Goal: Information Seeking & Learning: Learn about a topic

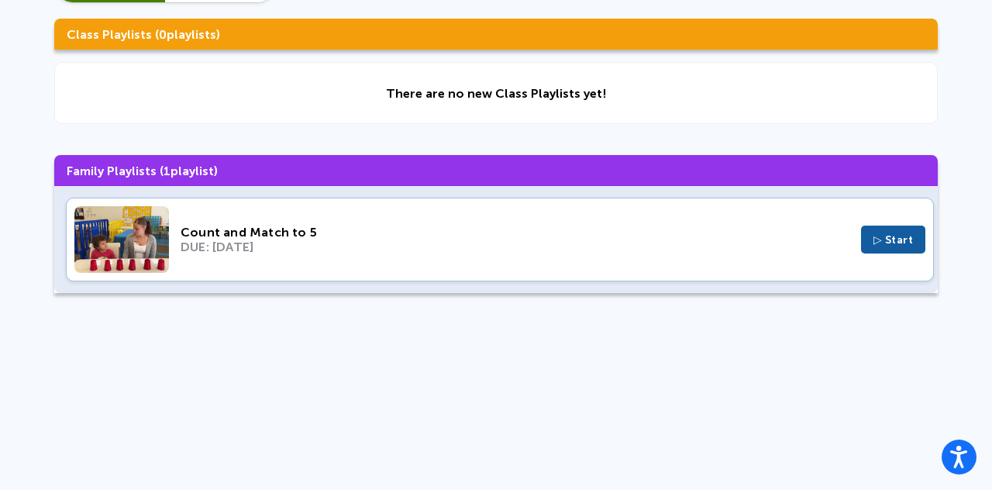
scroll to position [124, 0]
click at [897, 233] on span "▷ Start" at bounding box center [893, 239] width 40 height 13
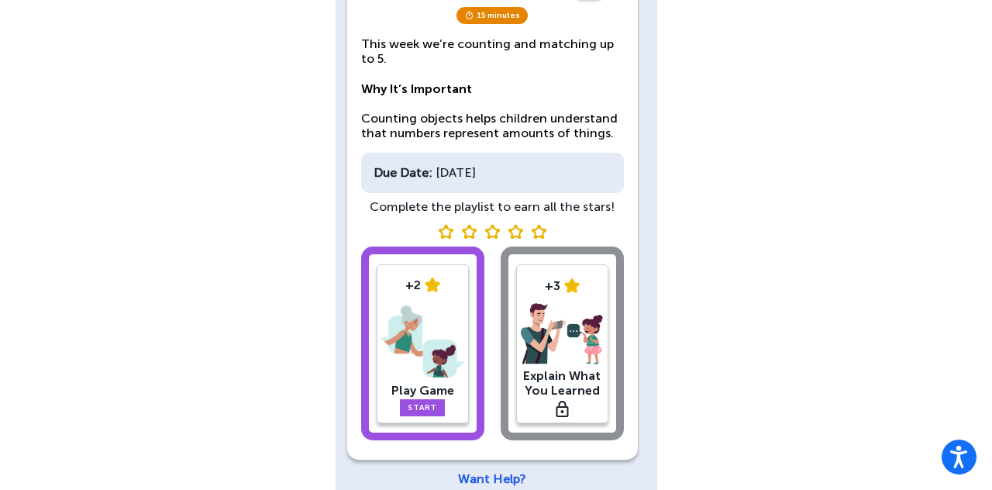
scroll to position [173, 0]
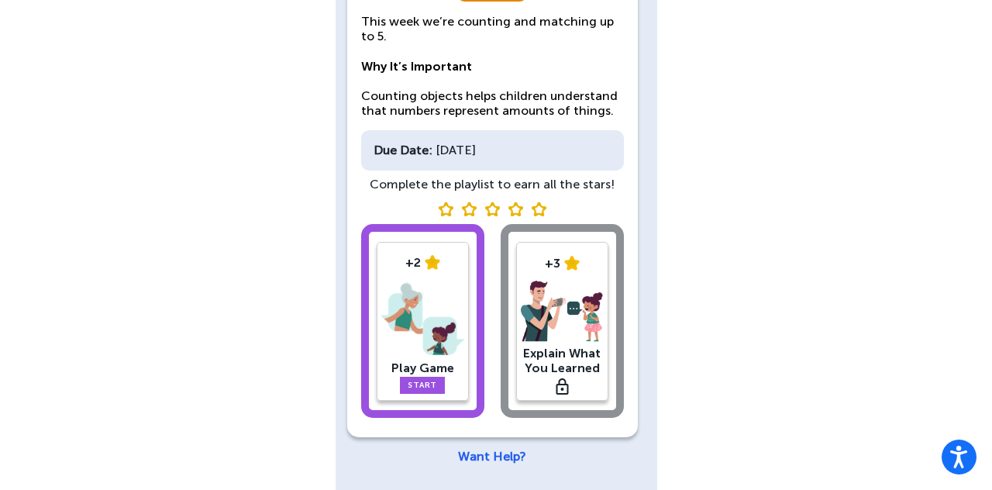
click at [439, 389] on link "Start" at bounding box center [422, 385] width 45 height 17
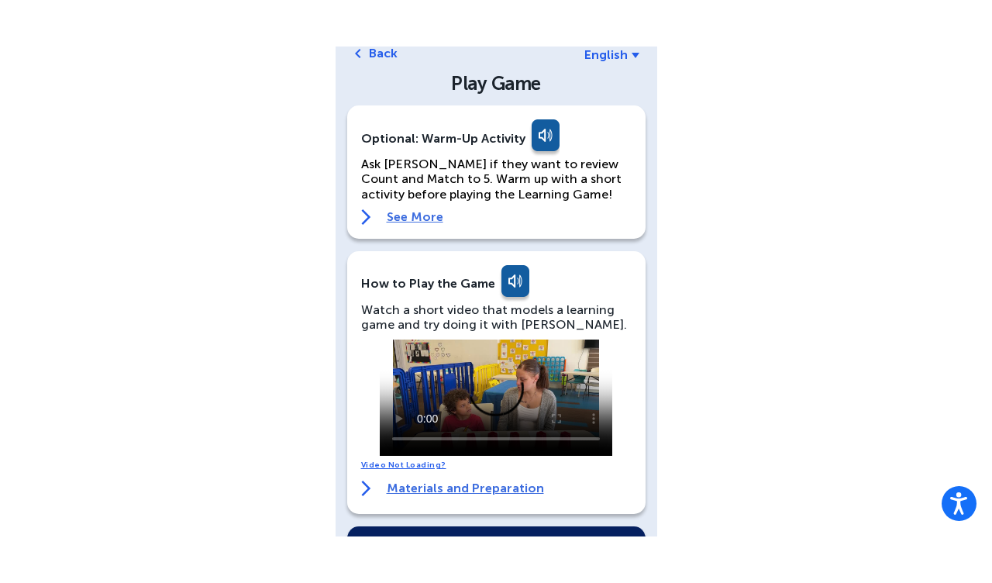
scroll to position [173, 0]
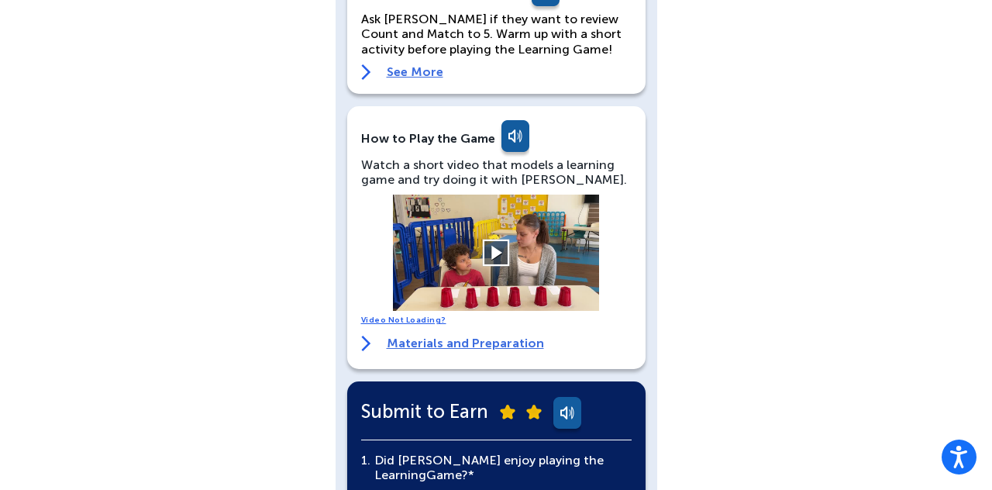
click at [484, 261] on button at bounding box center [496, 252] width 27 height 27
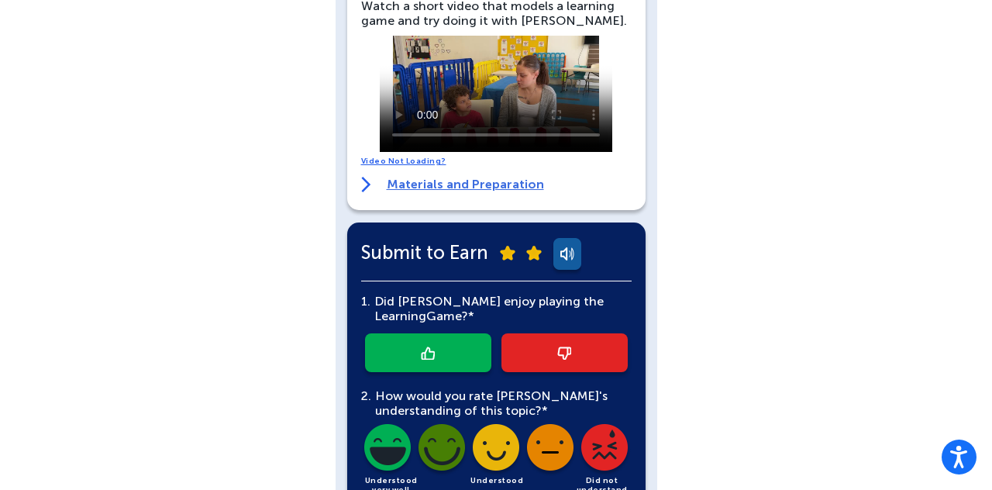
scroll to position [332, 0]
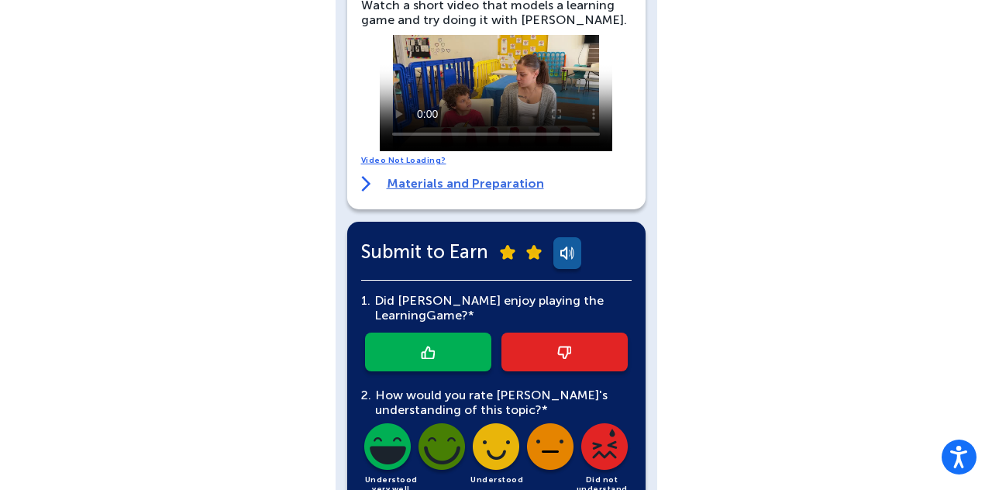
click at [448, 335] on link at bounding box center [428, 351] width 126 height 39
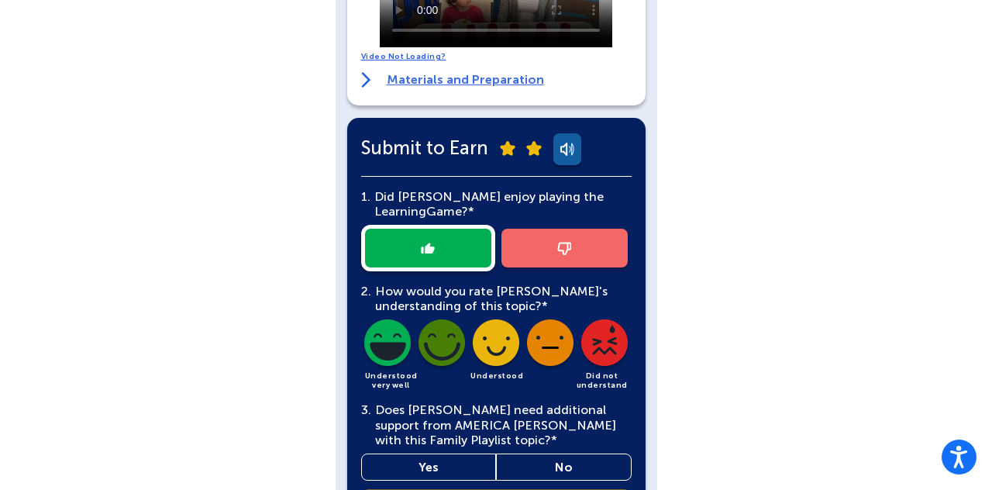
scroll to position [449, 0]
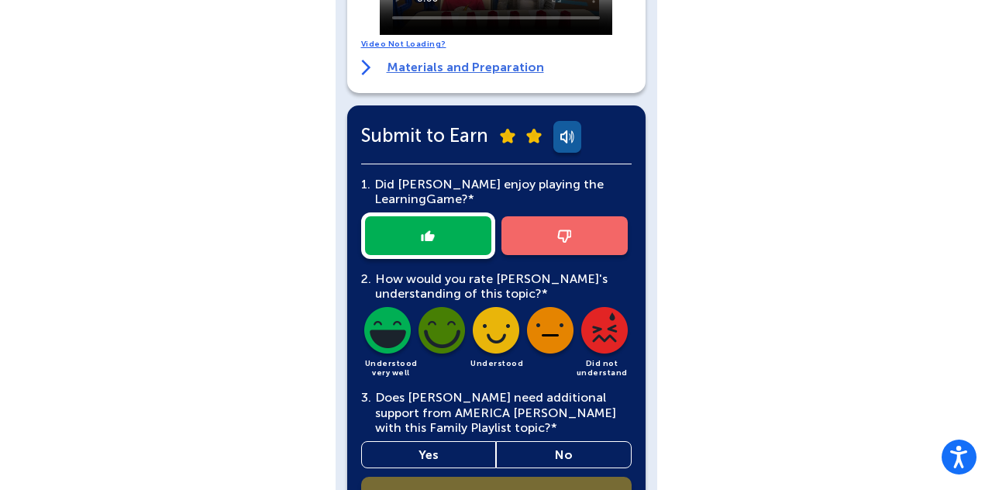
click at [394, 339] on img at bounding box center [387, 333] width 53 height 53
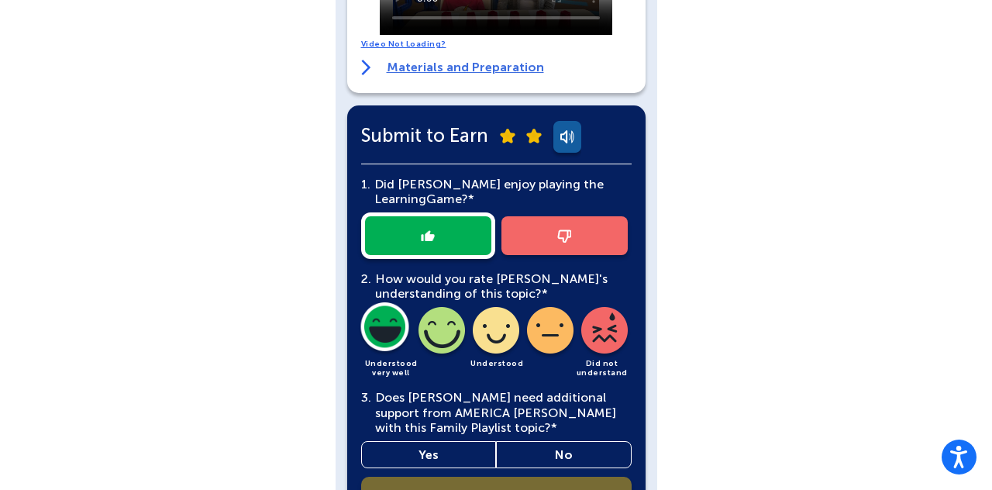
click at [584, 457] on link "No" at bounding box center [564, 454] width 136 height 27
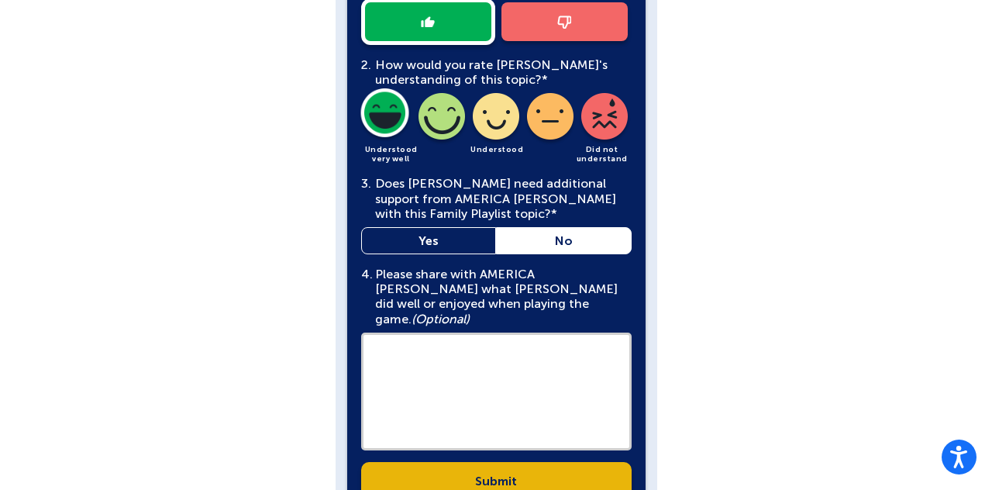
scroll to position [669, 0]
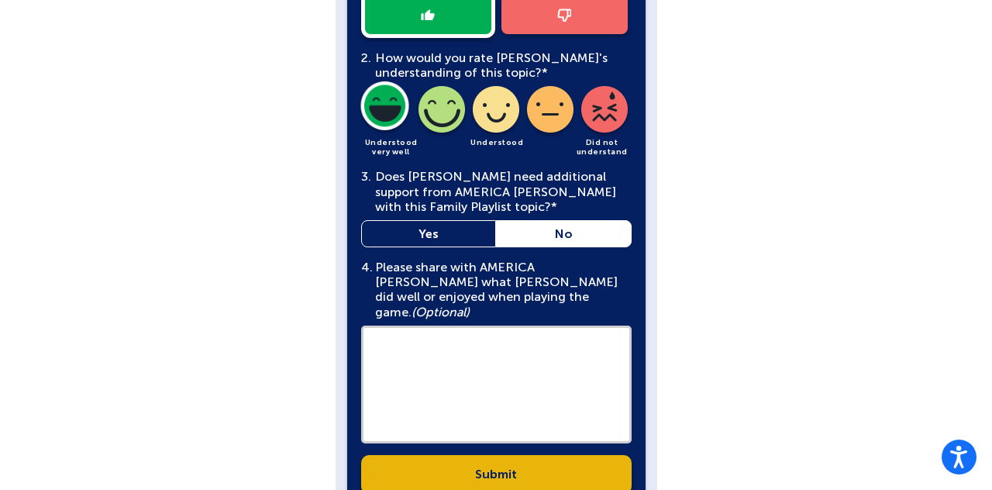
click at [595, 462] on link "Submit" at bounding box center [496, 474] width 270 height 39
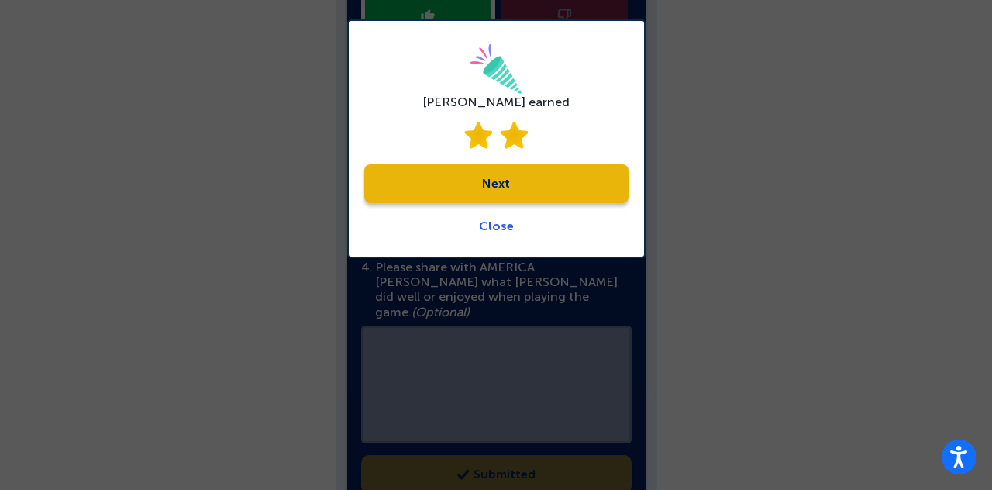
click at [566, 187] on link "Next" at bounding box center [496, 183] width 264 height 39
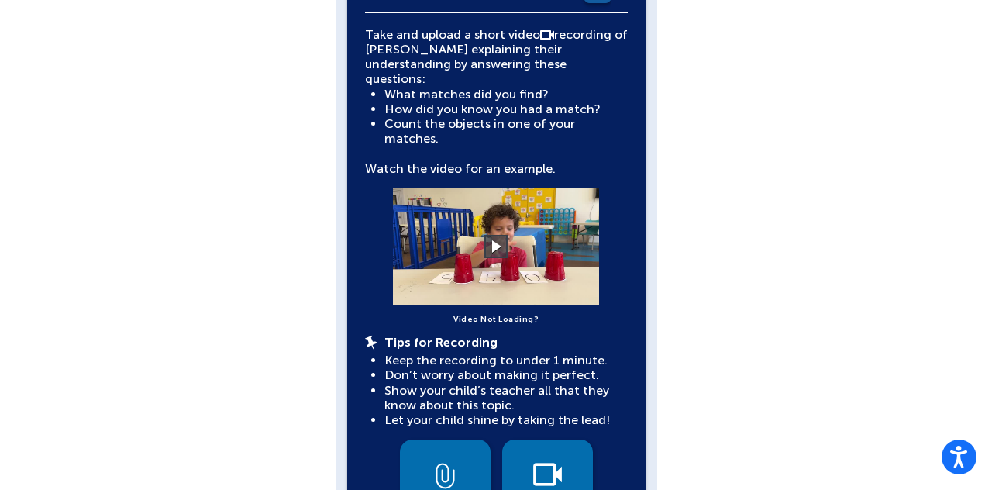
scroll to position [392, 0]
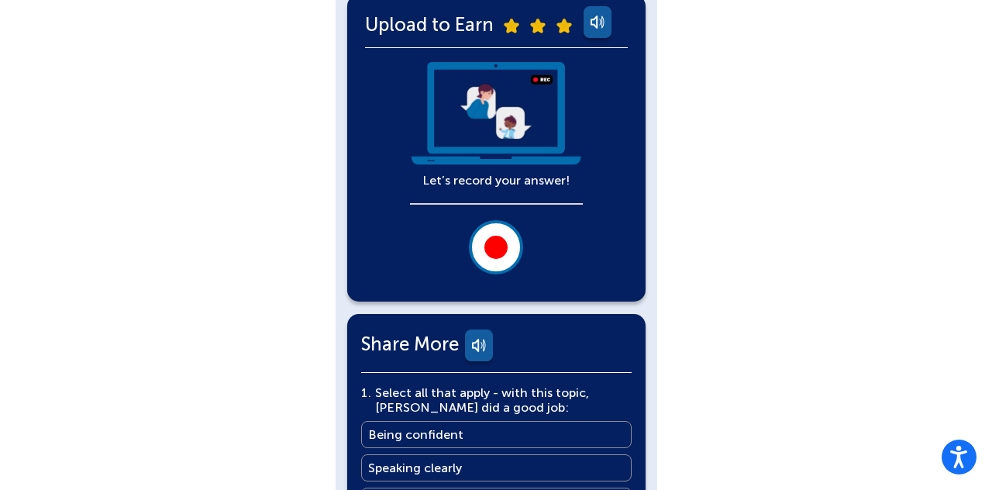
scroll to position [350, 0]
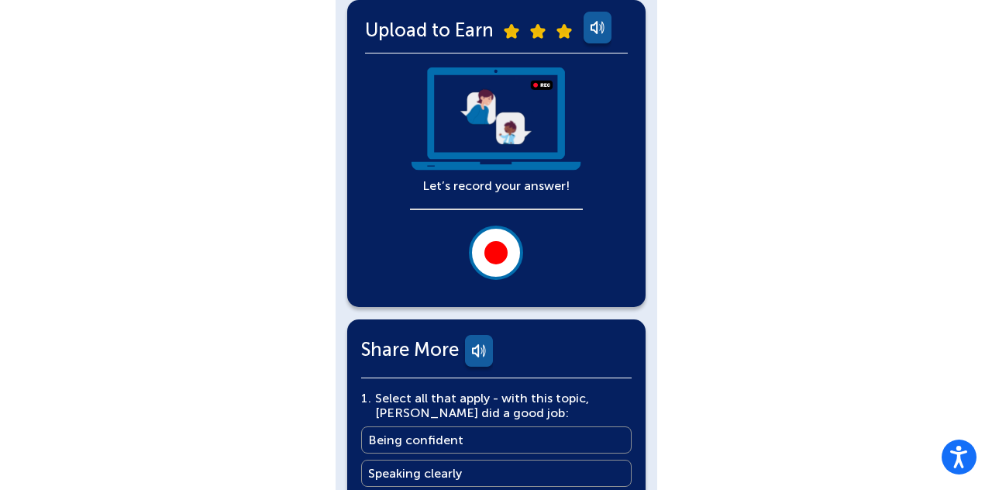
click at [496, 266] on button at bounding box center [496, 252] width 54 height 54
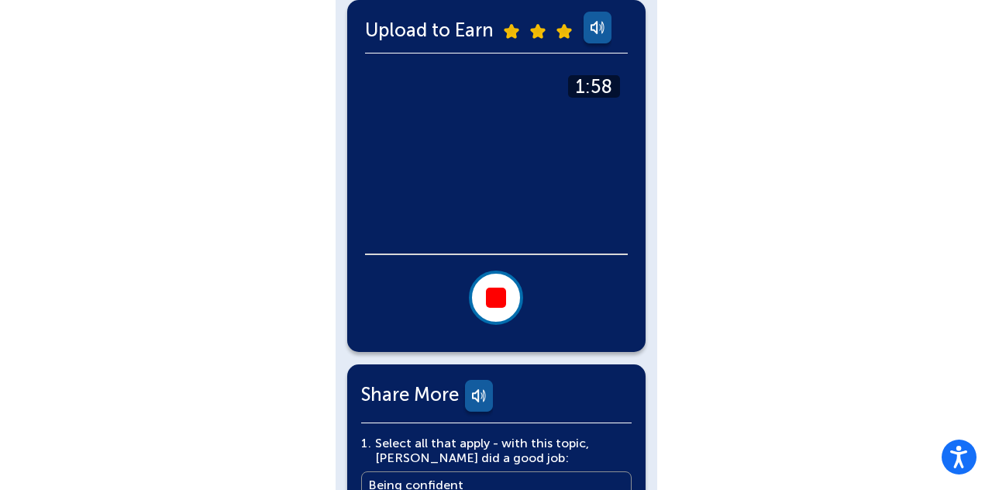
click at [502, 291] on div at bounding box center [496, 297] width 20 height 20
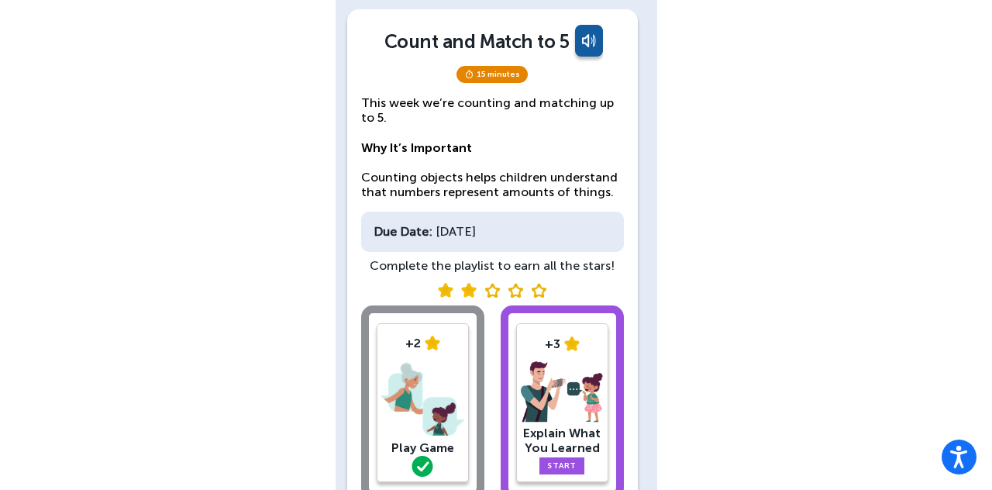
scroll to position [98, 0]
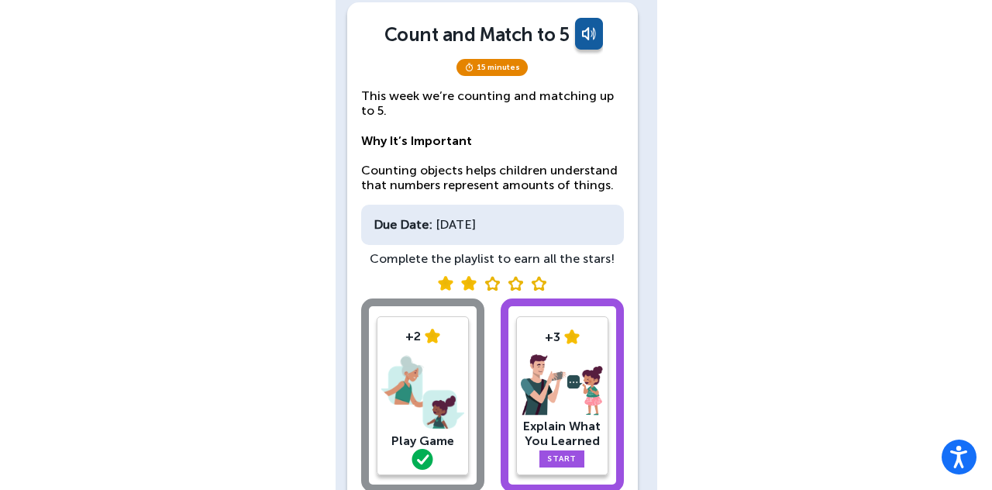
click at [549, 457] on link "Start" at bounding box center [561, 458] width 45 height 17
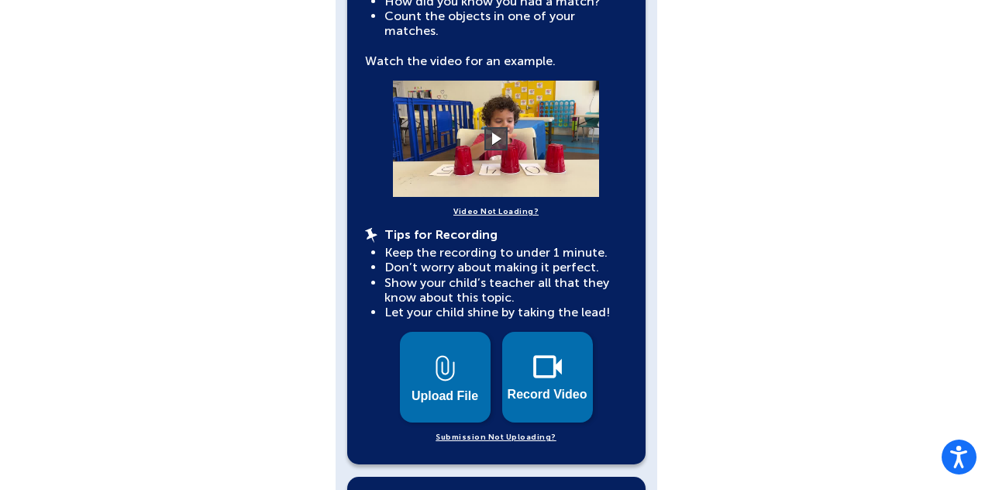
scroll to position [500, 0]
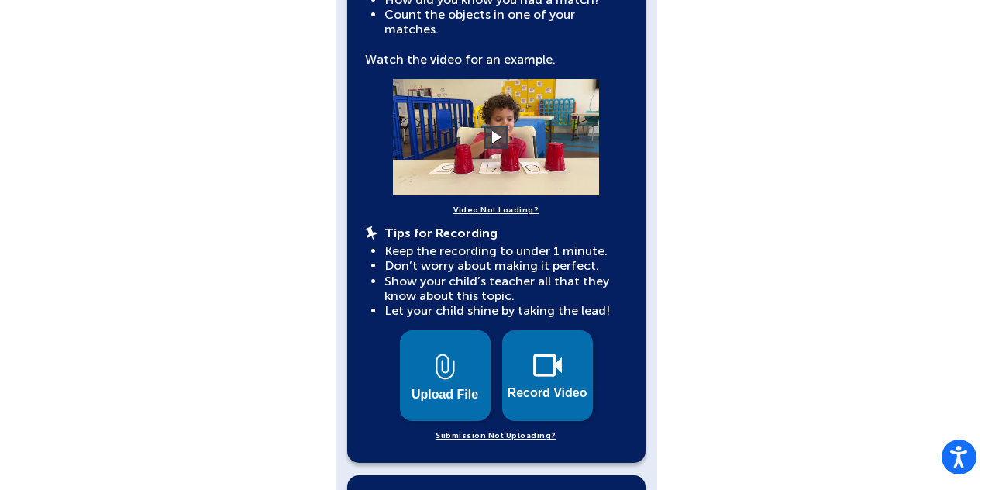
click at [531, 335] on button "Record Video" at bounding box center [547, 375] width 91 height 91
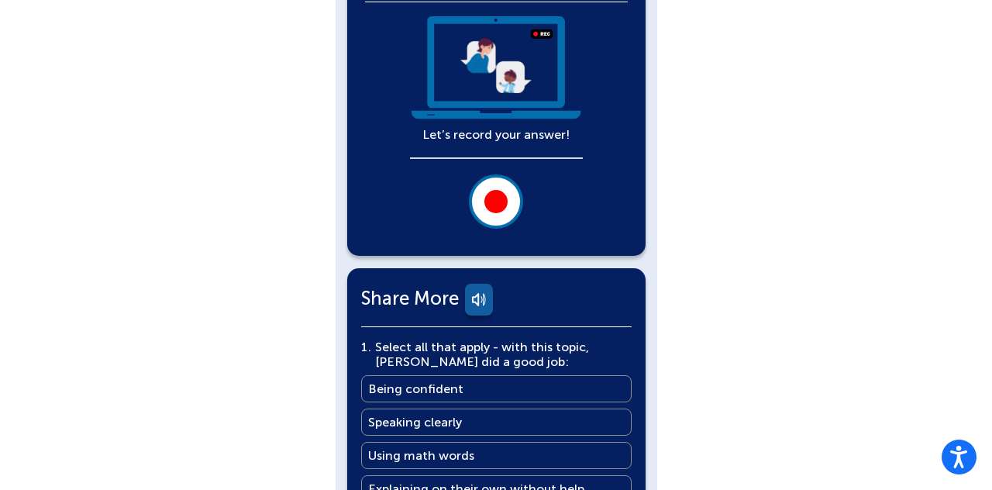
scroll to position [350, 0]
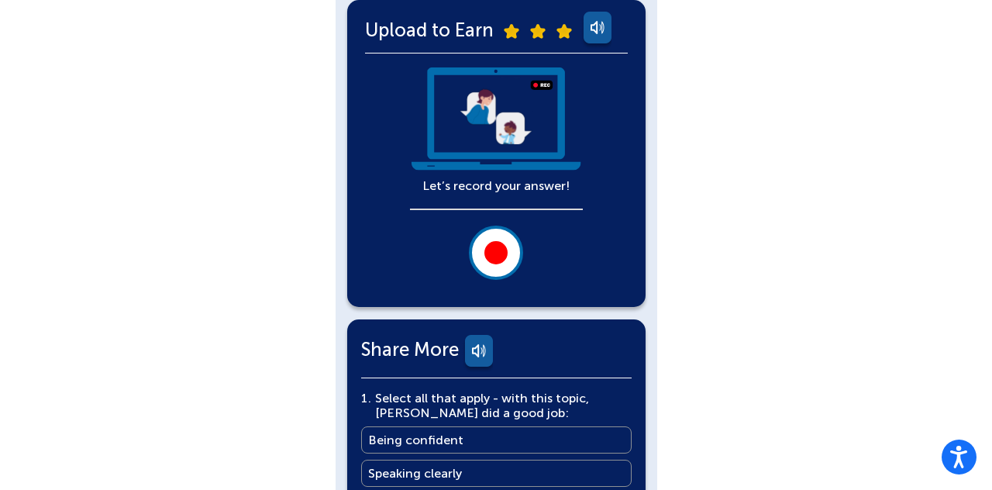
click at [496, 262] on div at bounding box center [495, 252] width 23 height 23
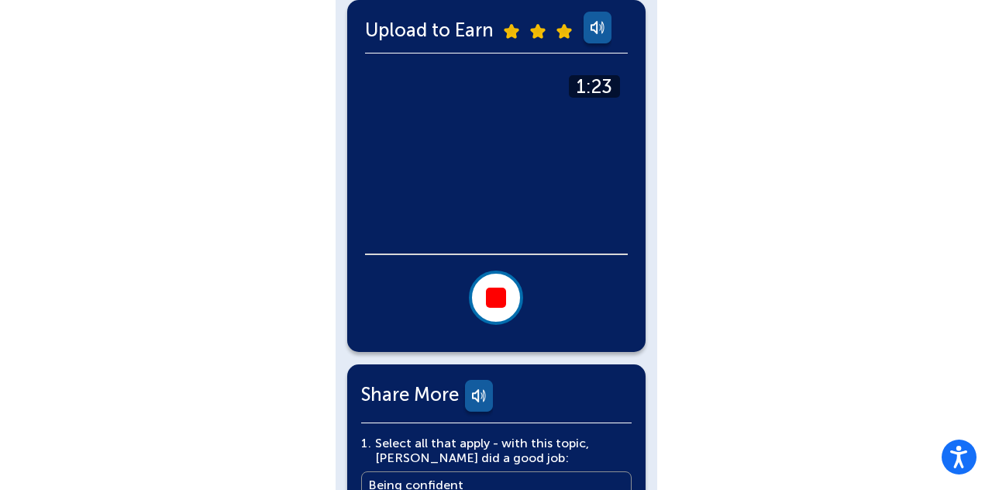
click at [493, 305] on div at bounding box center [496, 297] width 20 height 20
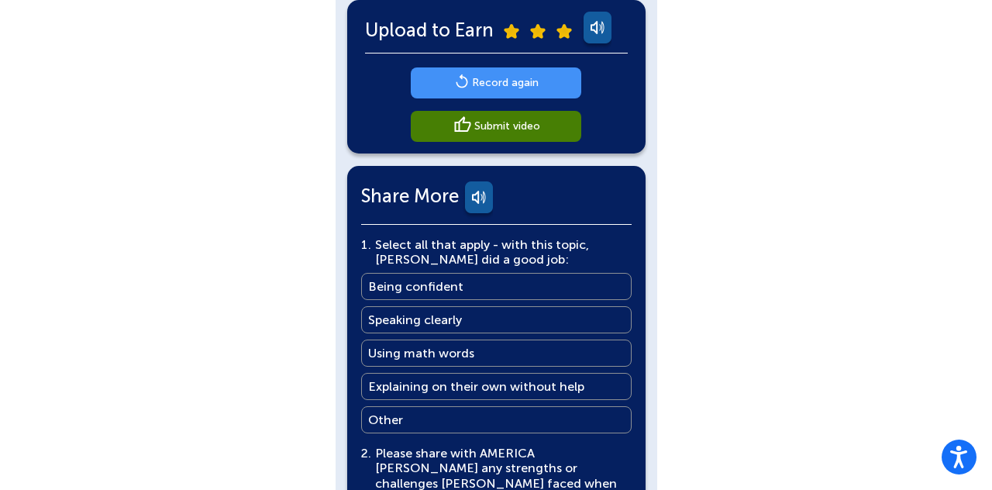
click at [511, 85] on main "Record again" at bounding box center [505, 82] width 67 height 15
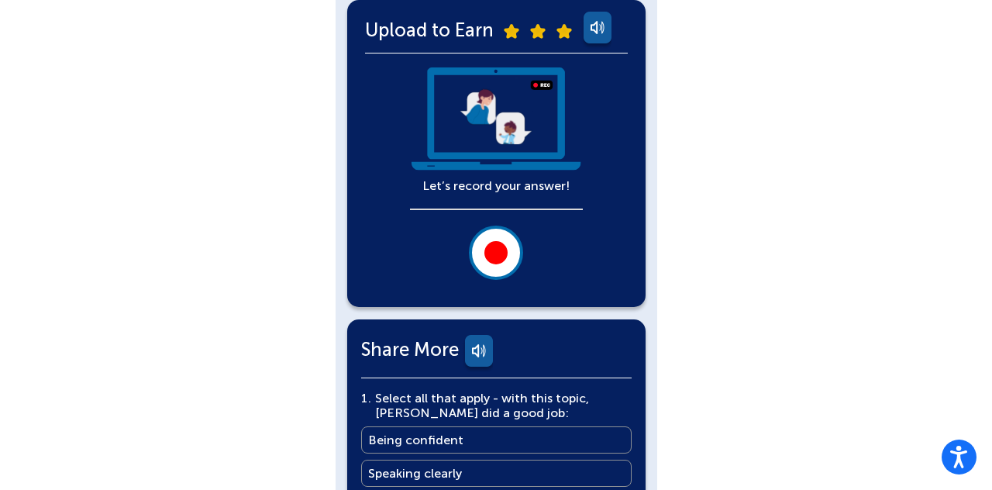
click at [502, 254] on div at bounding box center [495, 252] width 23 height 23
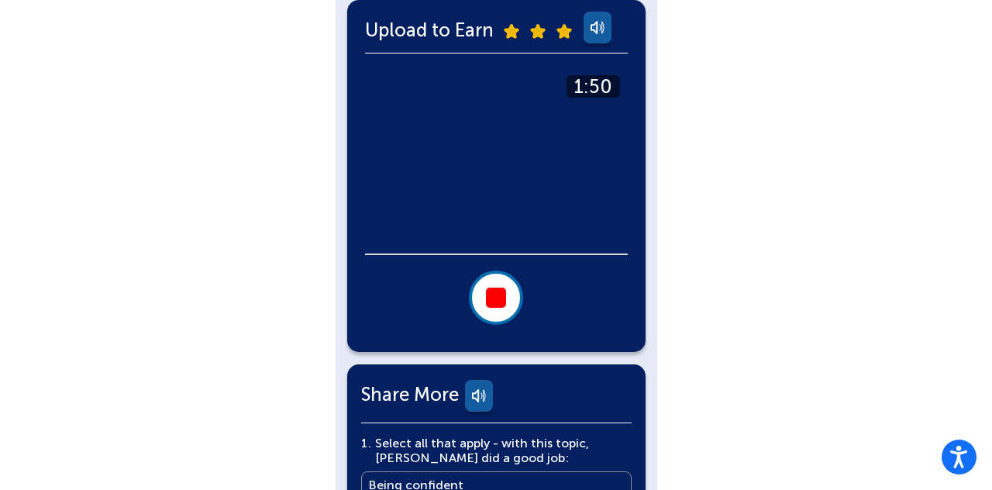
click at [502, 288] on div at bounding box center [496, 297] width 20 height 20
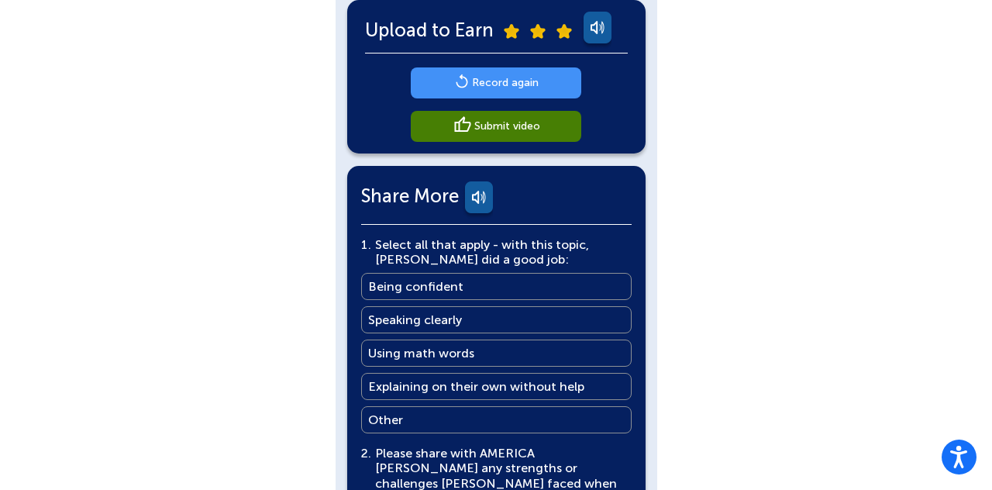
click at [497, 85] on main "Record again" at bounding box center [505, 82] width 67 height 15
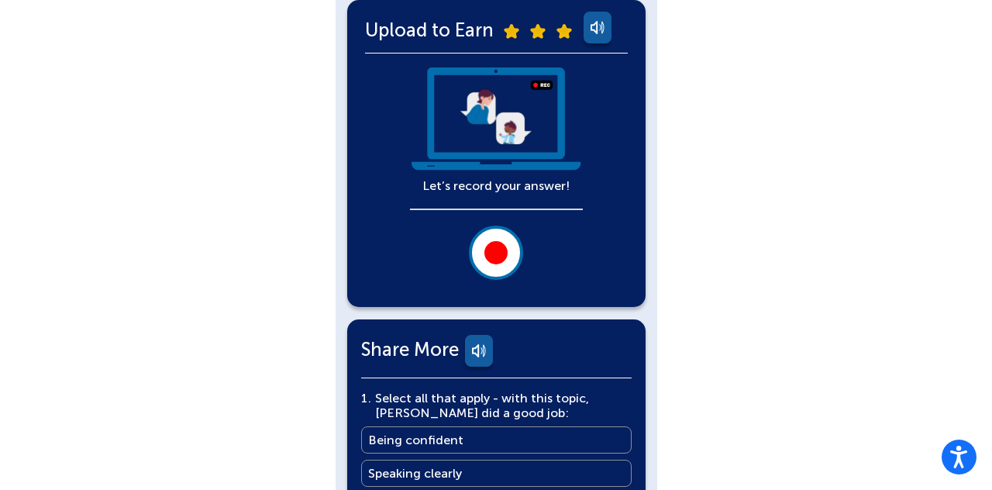
click at [487, 256] on div at bounding box center [495, 252] width 23 height 23
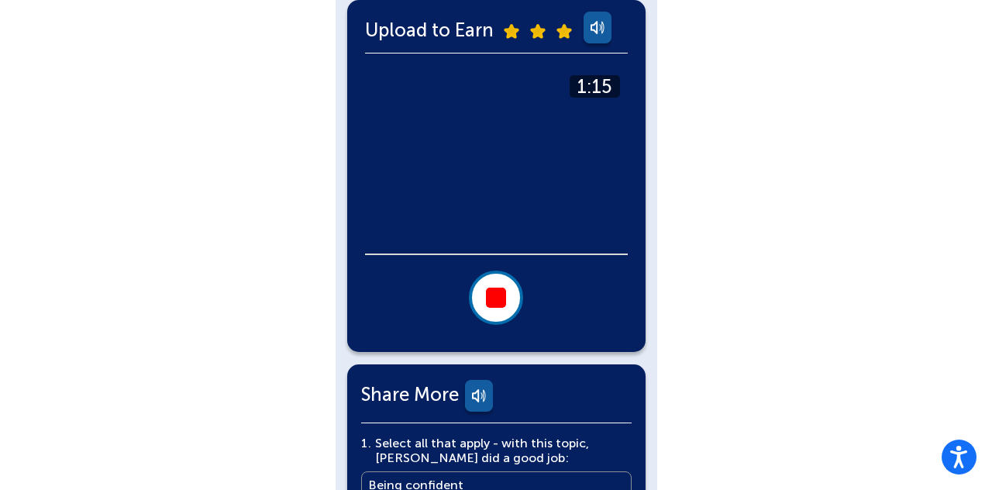
click at [493, 302] on div at bounding box center [496, 297] width 20 height 20
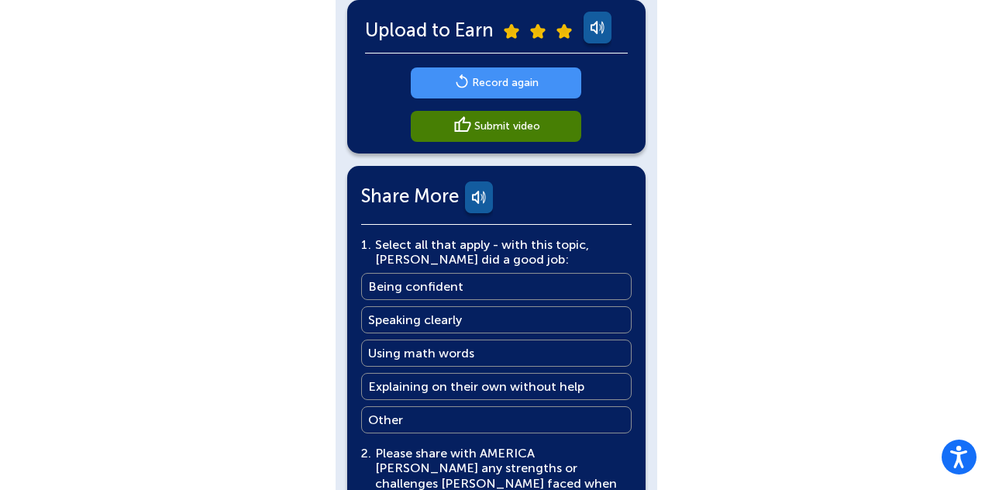
click at [550, 123] on link "Submit video" at bounding box center [496, 126] width 170 height 31
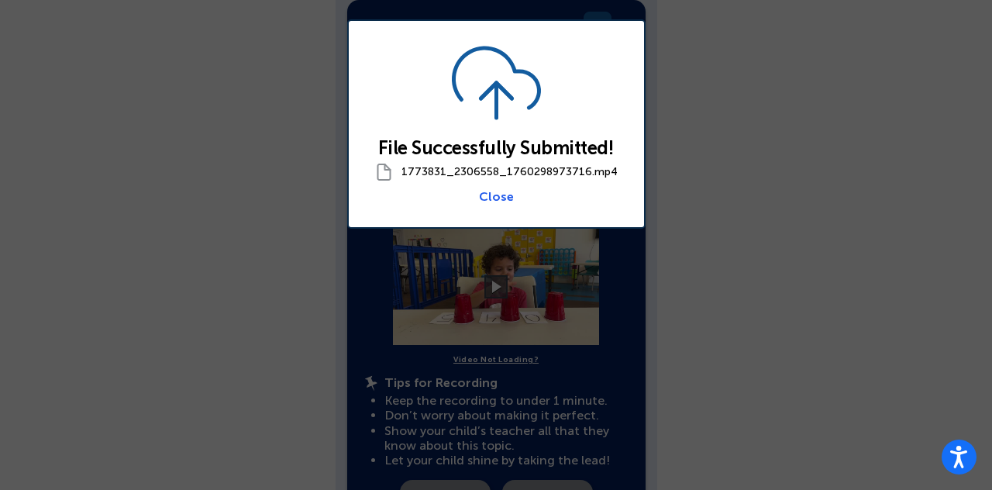
click at [519, 166] on span "1773831_2306558_1760298973716.mp4" at bounding box center [509, 171] width 216 height 13
click at [491, 198] on link "Close" at bounding box center [496, 196] width 35 height 15
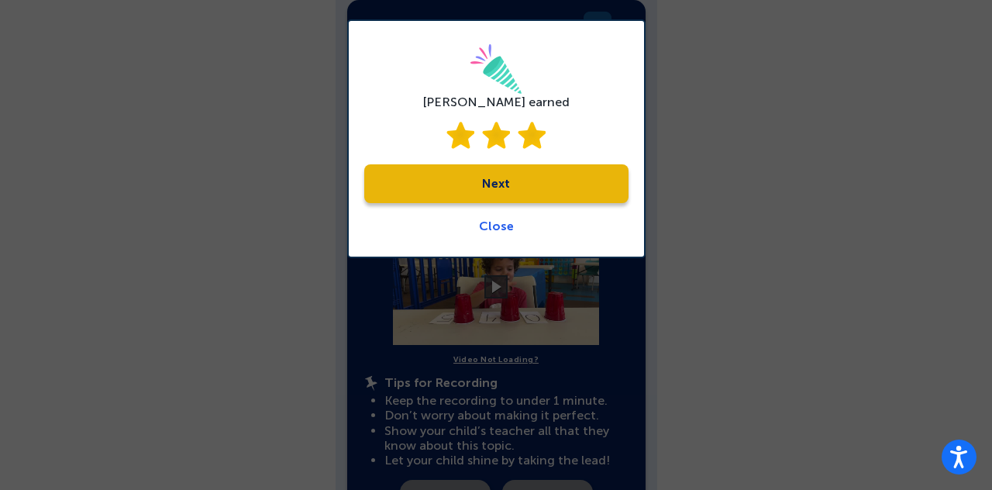
click at [508, 183] on link "Next" at bounding box center [496, 183] width 264 height 39
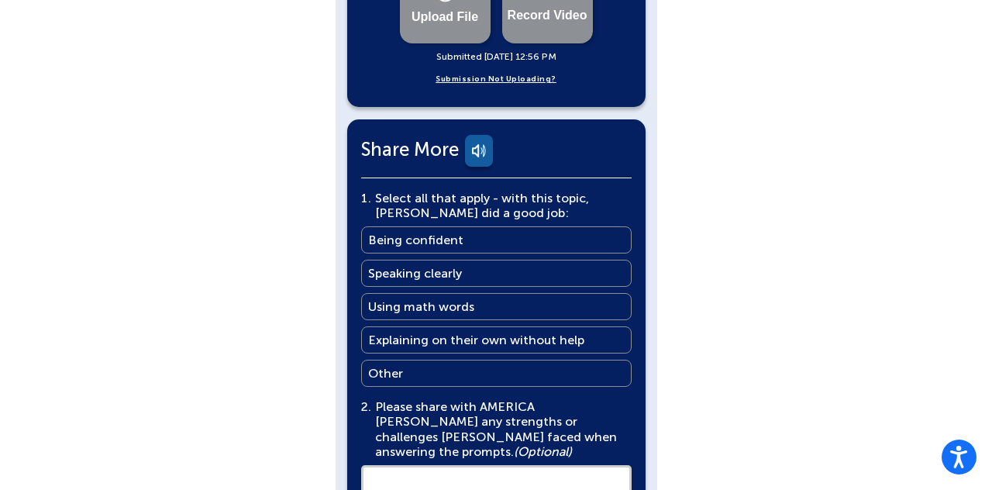
scroll to position [886, 0]
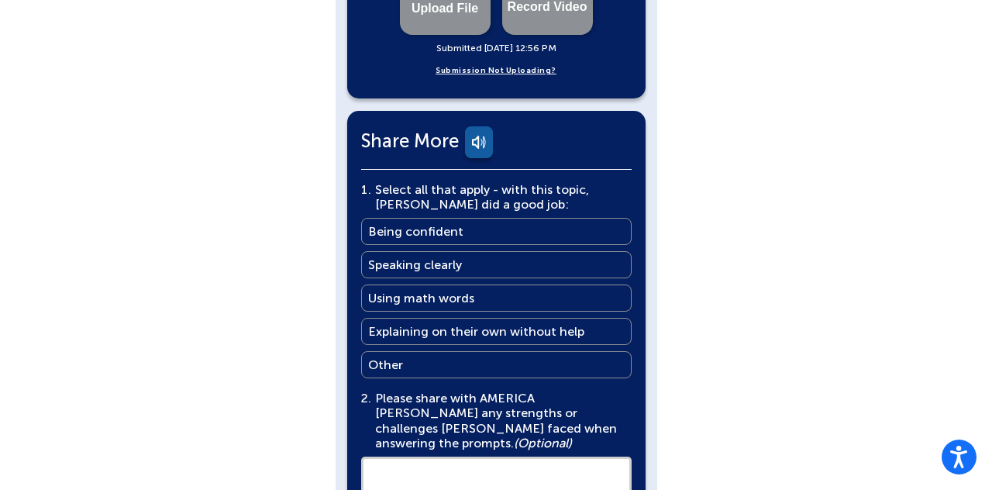
click at [490, 218] on link "Being confident Being confident" at bounding box center [496, 231] width 270 height 27
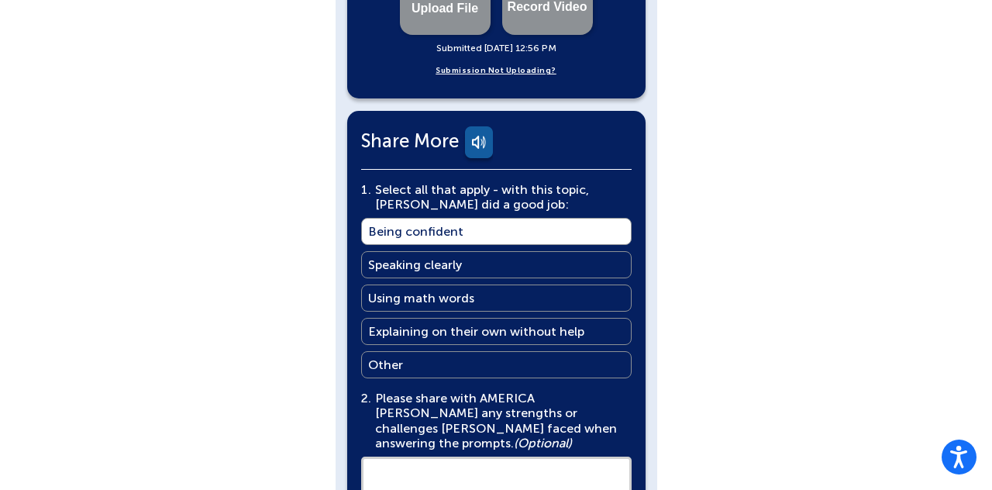
click at [449, 291] on main "Using math words" at bounding box center [421, 298] width 106 height 15
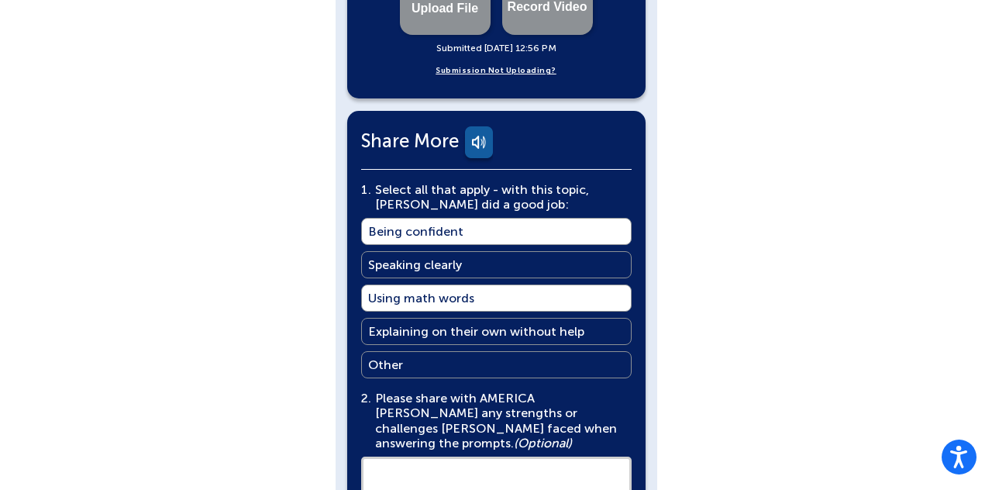
click at [441, 257] on main "Speaking clearly" at bounding box center [415, 264] width 94 height 15
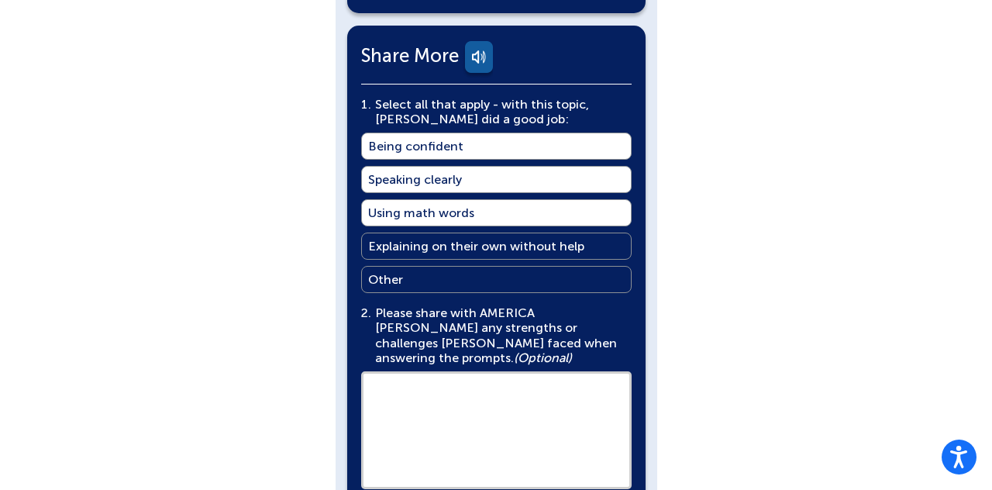
scroll to position [972, 0]
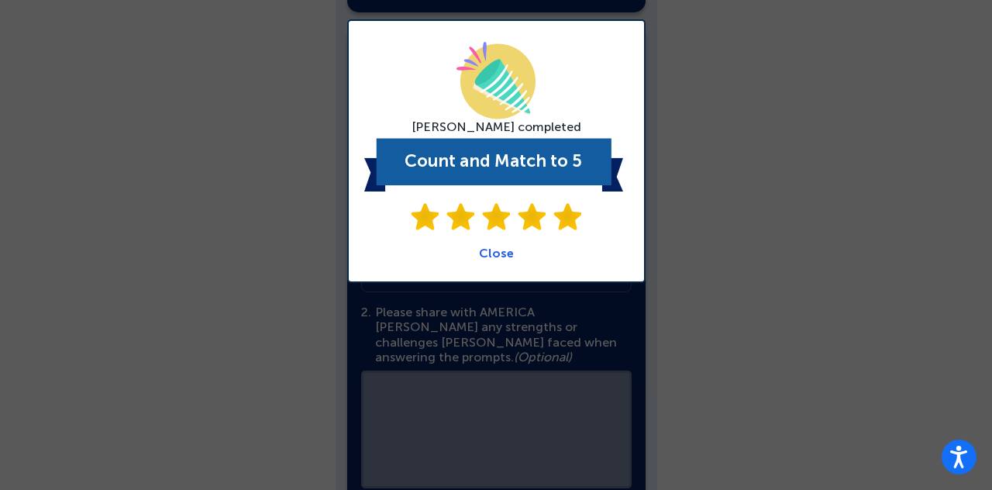
click at [490, 258] on link "Close" at bounding box center [496, 253] width 35 height 15
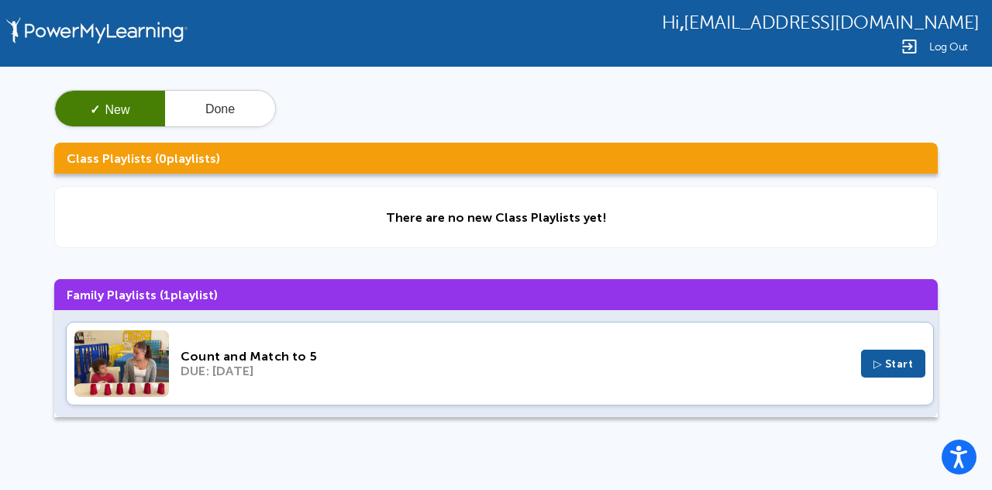
scroll to position [124, 0]
